Goal: Task Accomplishment & Management: Manage account settings

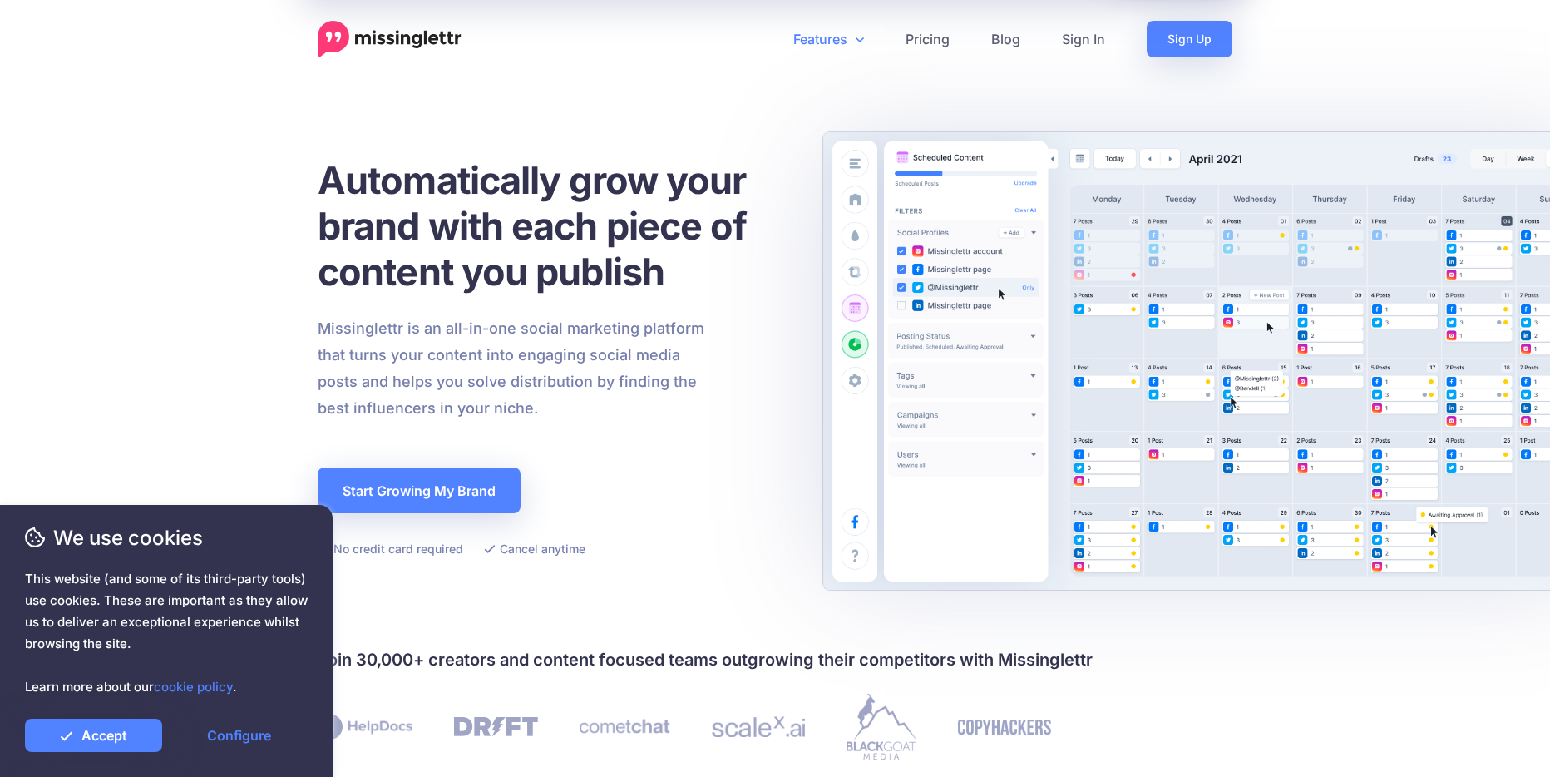
click at [817, 40] on link "Features" at bounding box center [828, 39] width 112 height 37
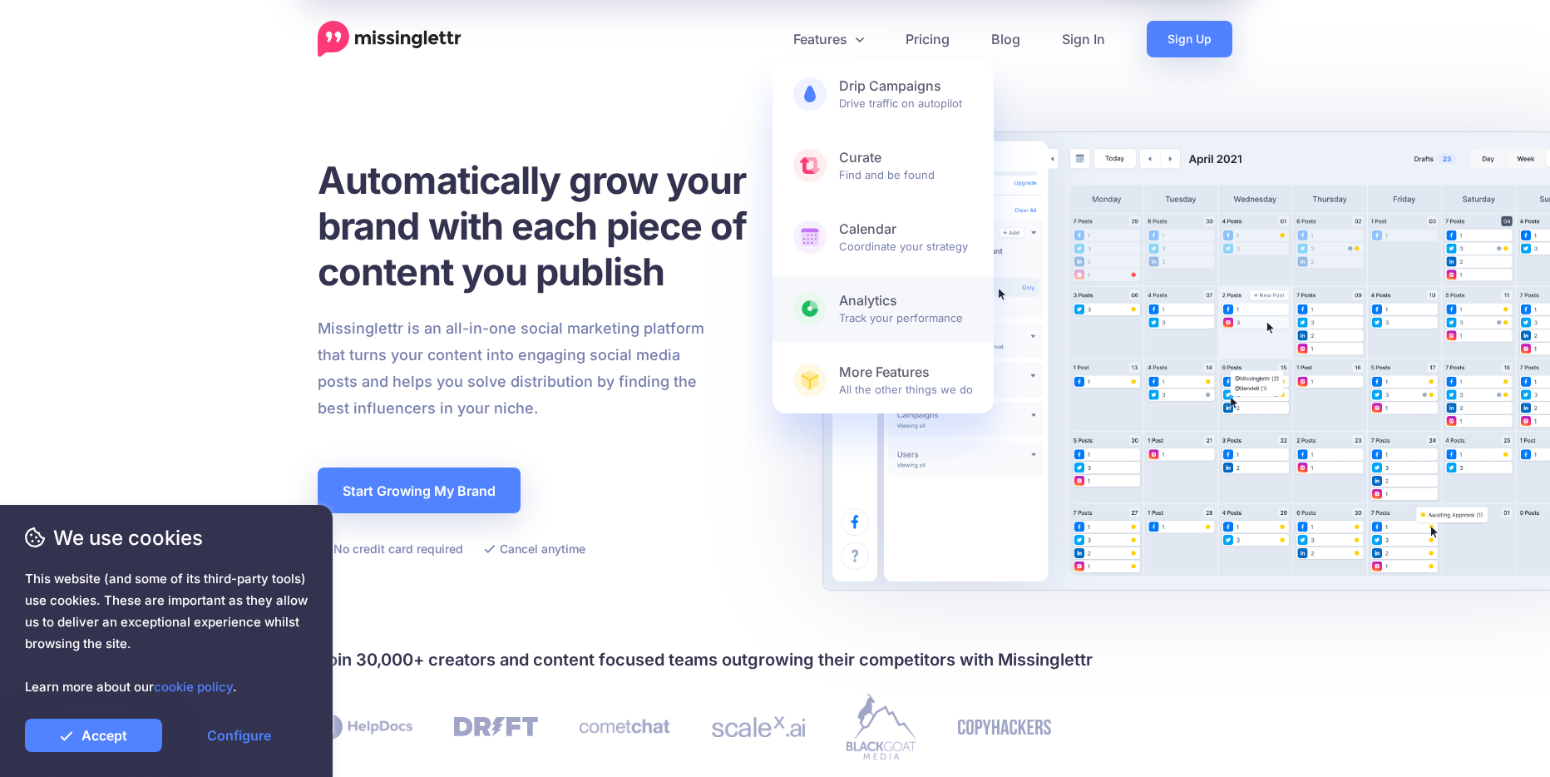
click at [883, 303] on b "Analytics" at bounding box center [906, 300] width 134 height 17
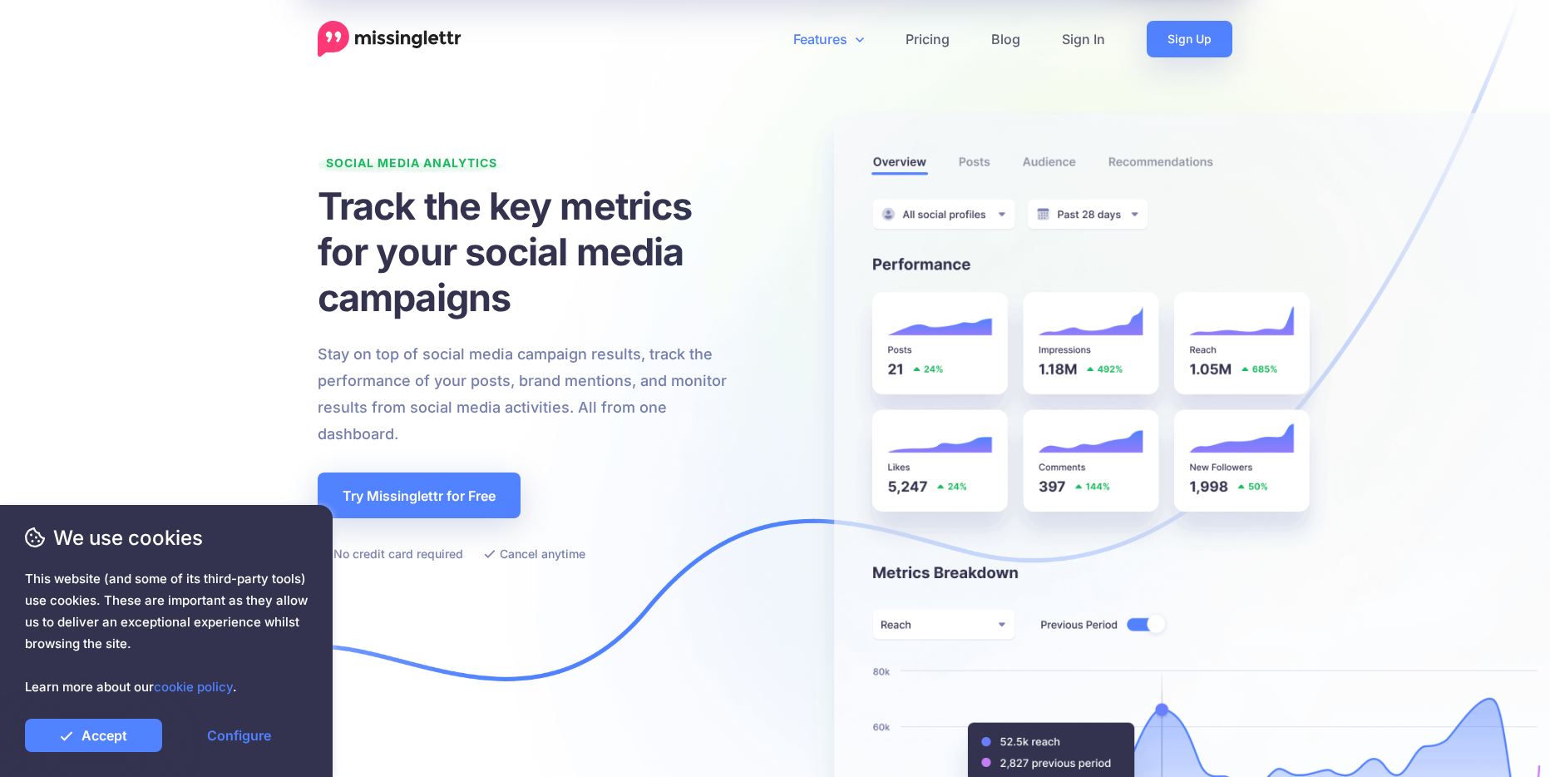
click at [962, 210] on img at bounding box center [1061, 431] width 1340 height 1307
click at [1091, 37] on link "Sign In" at bounding box center [1083, 39] width 85 height 37
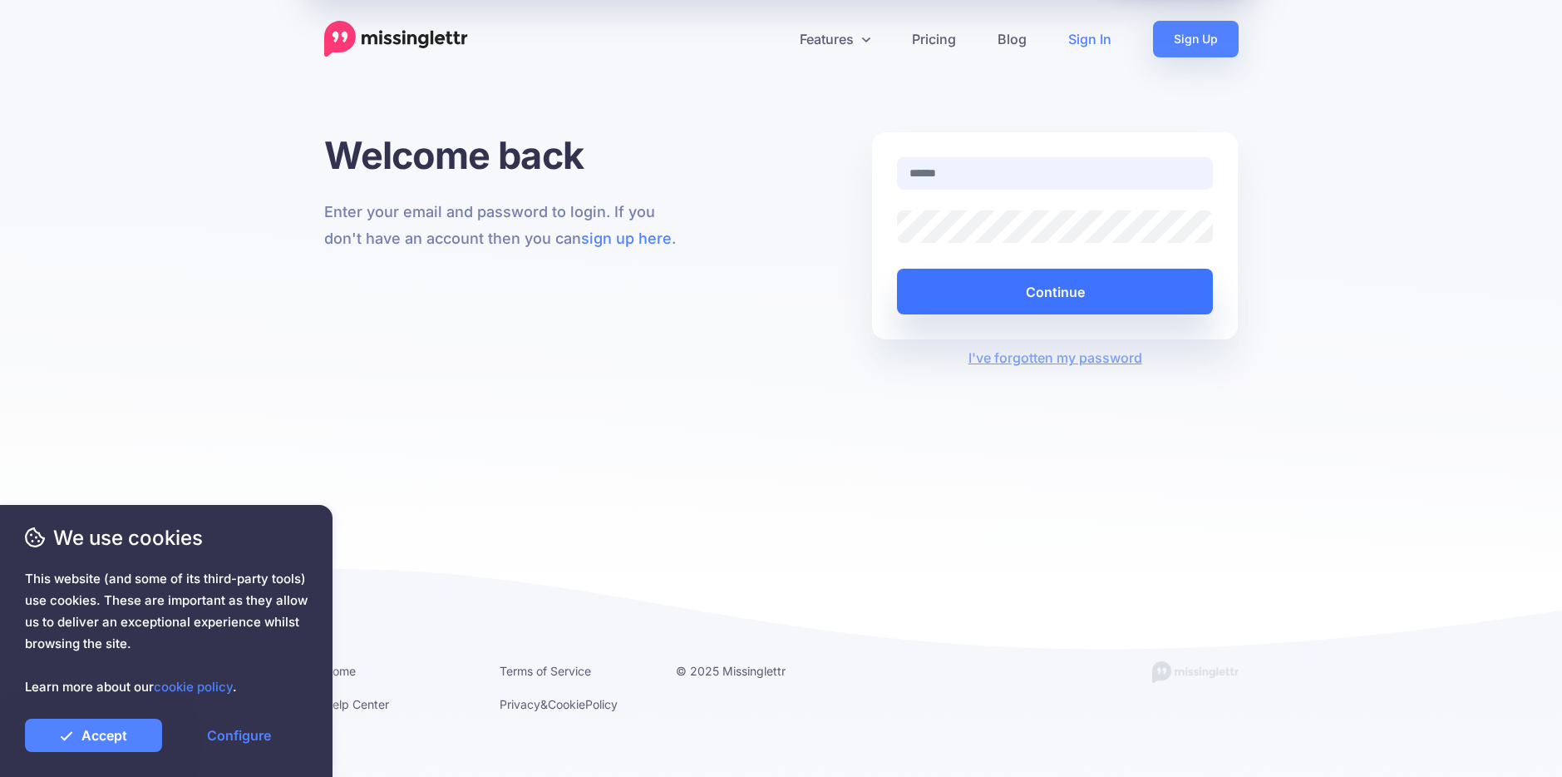
type input "**********"
click at [1068, 308] on button "Continue" at bounding box center [1055, 292] width 317 height 46
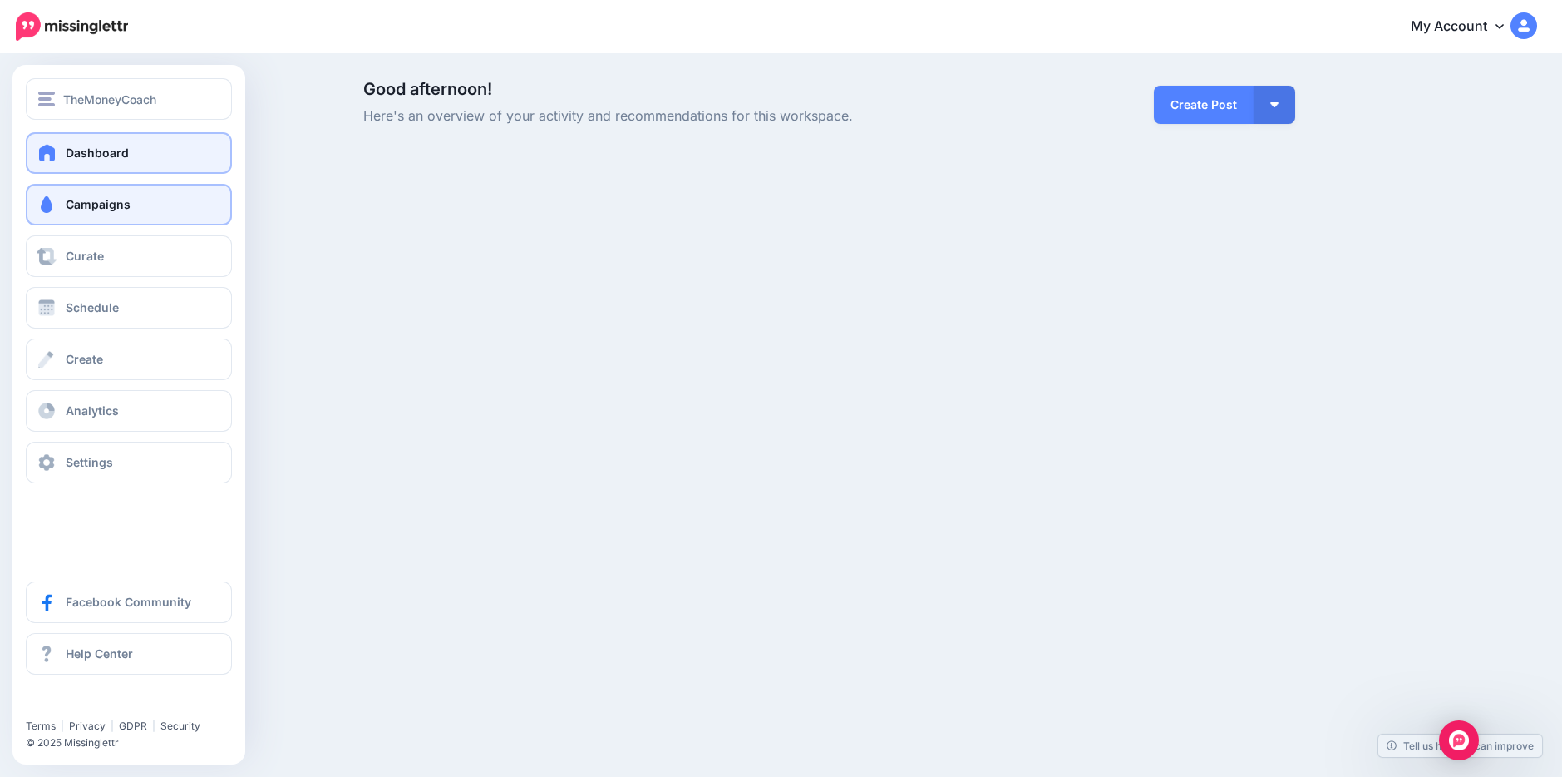
click at [142, 212] on link "Campaigns" at bounding box center [129, 205] width 206 height 42
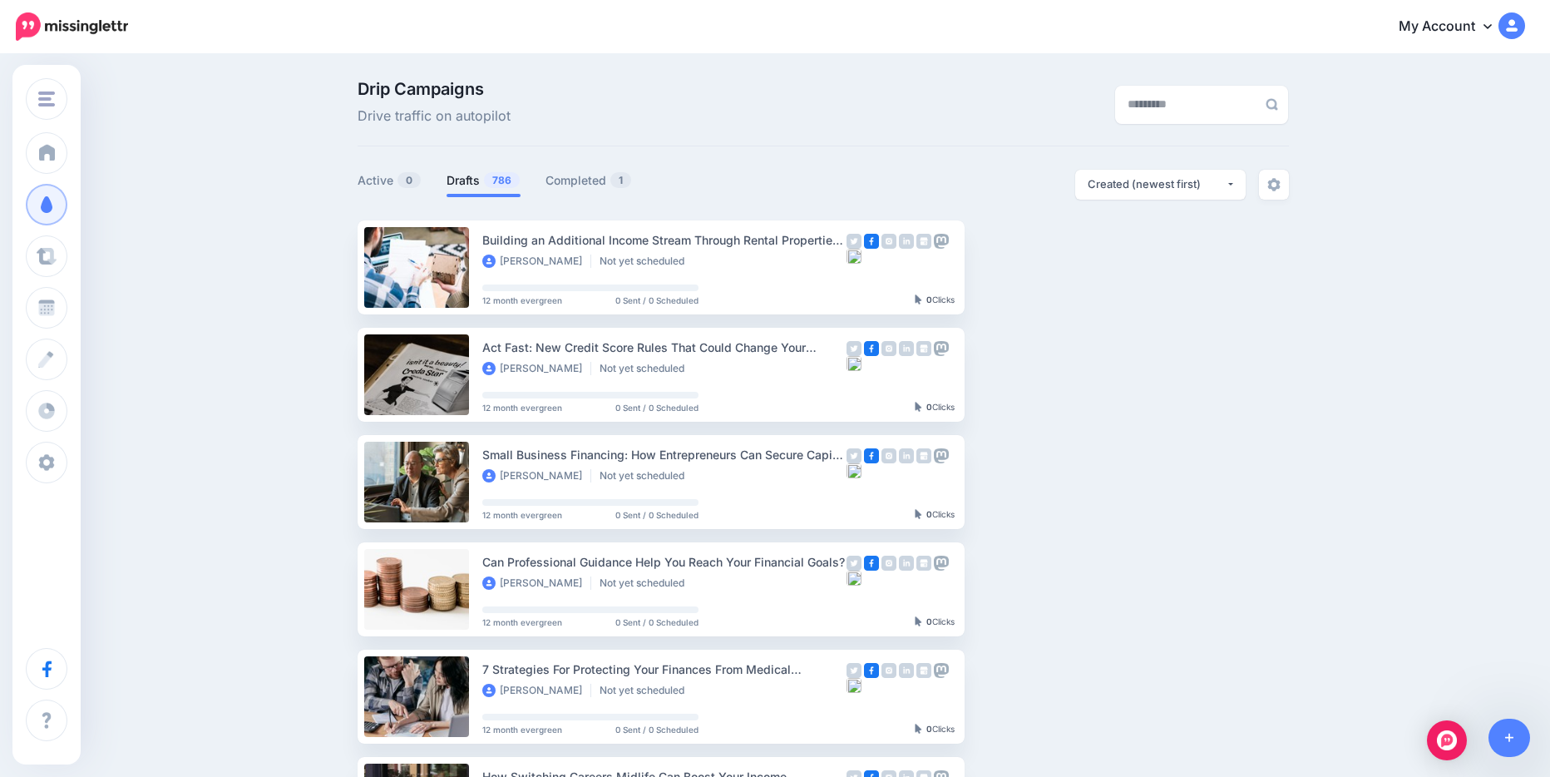
click at [1492, 27] on icon at bounding box center [1487, 25] width 8 height 13
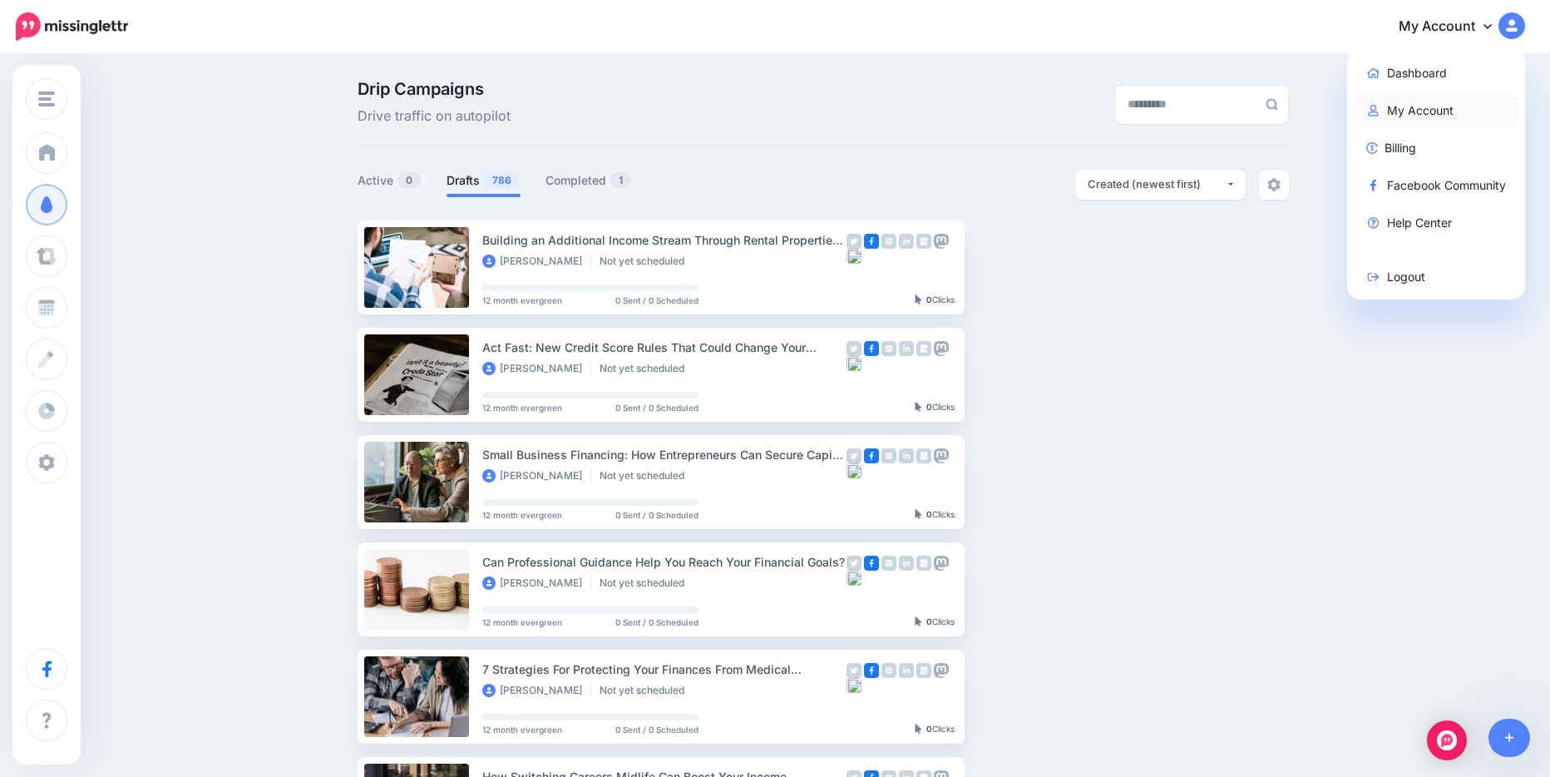
click at [1428, 111] on link "My Account" at bounding box center [1436, 110] width 165 height 32
